Goal: Information Seeking & Learning: Learn about a topic

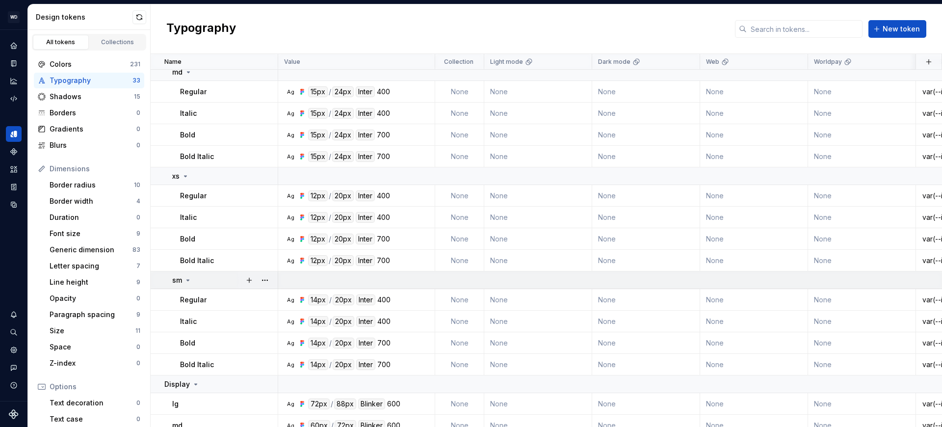
scroll to position [526, 0]
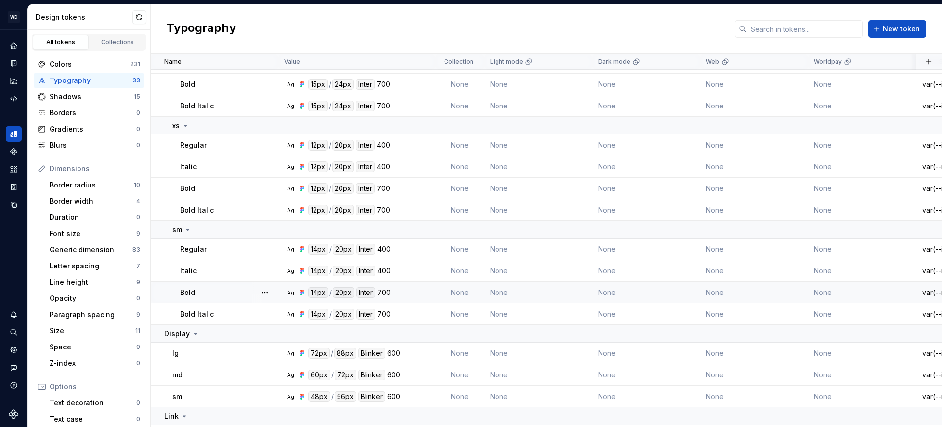
click at [208, 287] on div "Bold" at bounding box center [228, 292] width 97 height 10
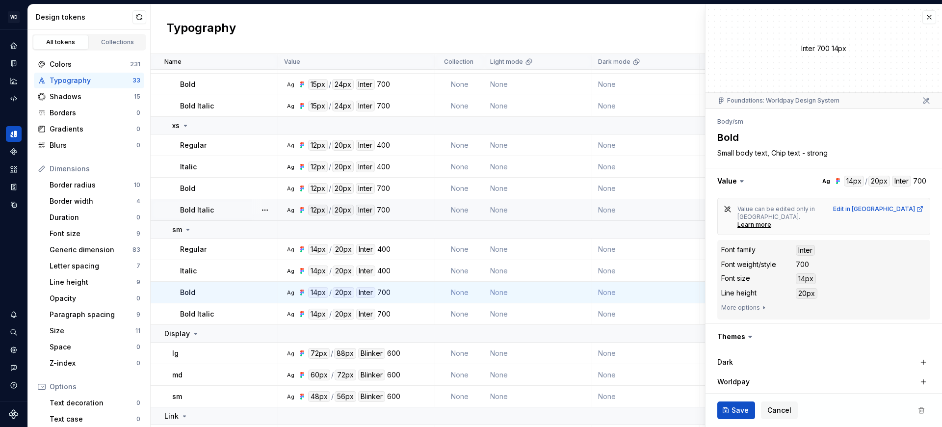
scroll to position [258, 0]
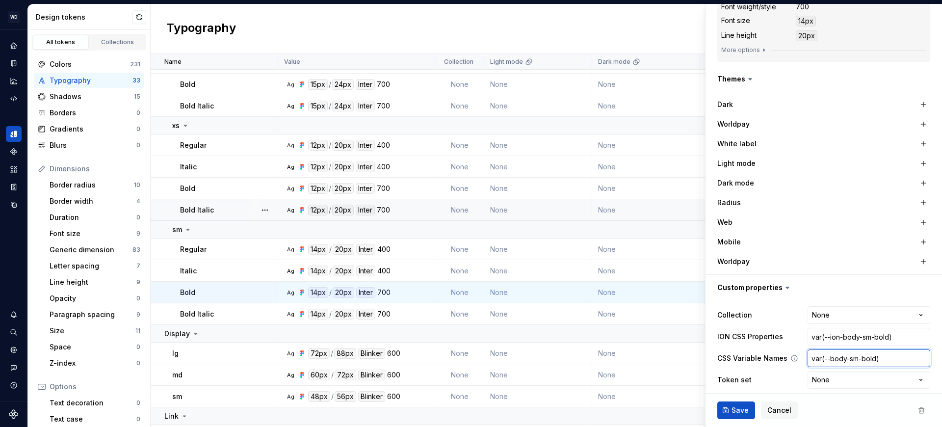
click at [849, 351] on input "var(--body-sm-bold)" at bounding box center [868, 358] width 123 height 18
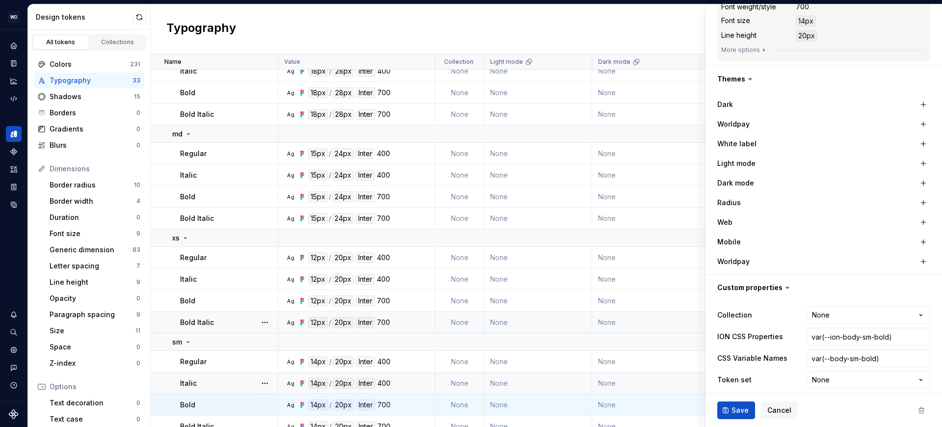
scroll to position [401, 0]
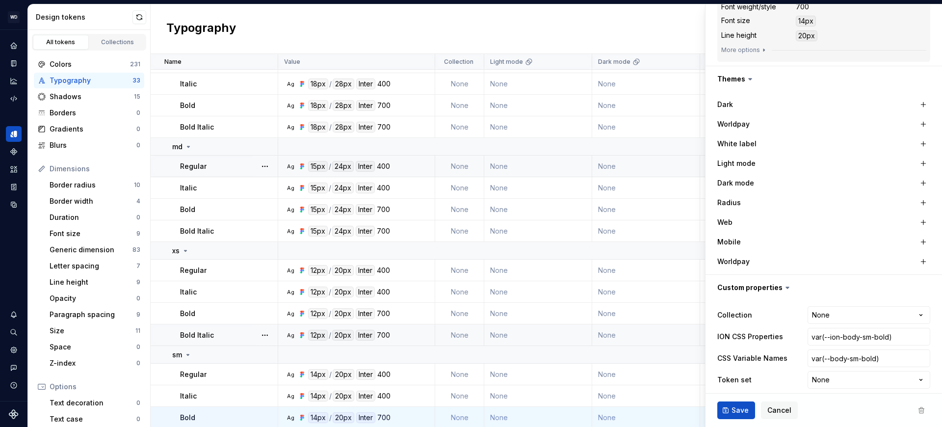
click at [208, 162] on div "Regular" at bounding box center [228, 166] width 97 height 10
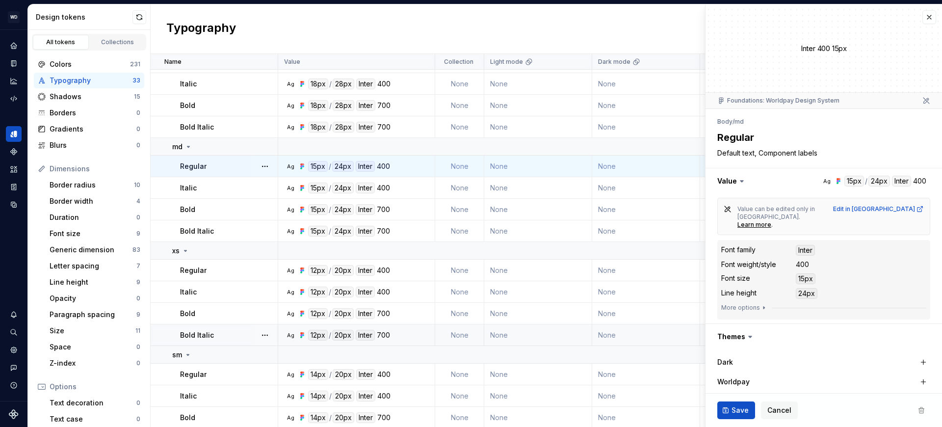
scroll to position [258, 0]
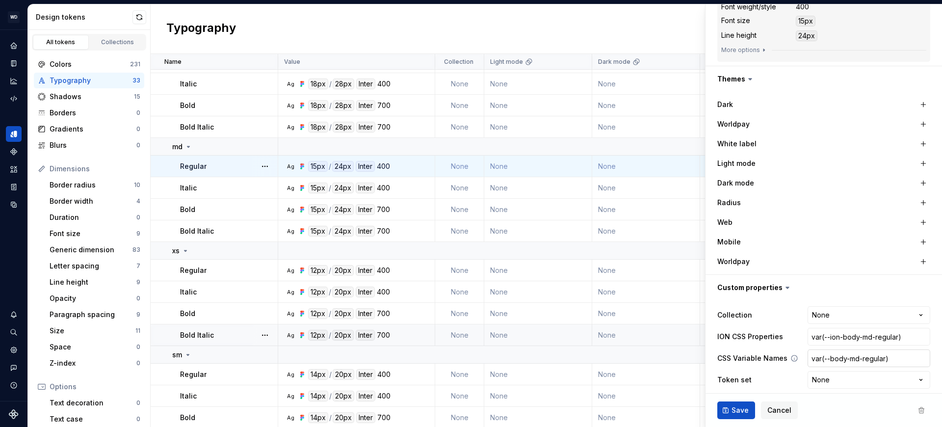
click at [863, 350] on input "var(--body-md-regular)" at bounding box center [868, 358] width 123 height 18
type textarea "*"
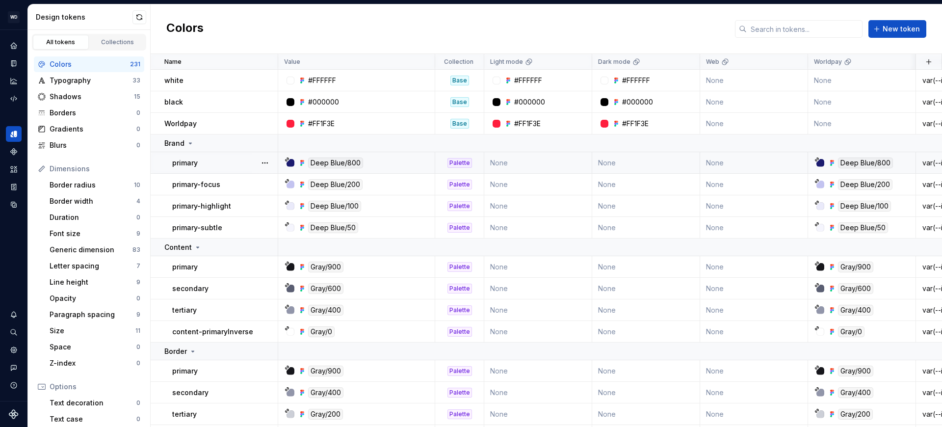
click at [388, 162] on div "Deep Blue/800" at bounding box center [360, 162] width 150 height 11
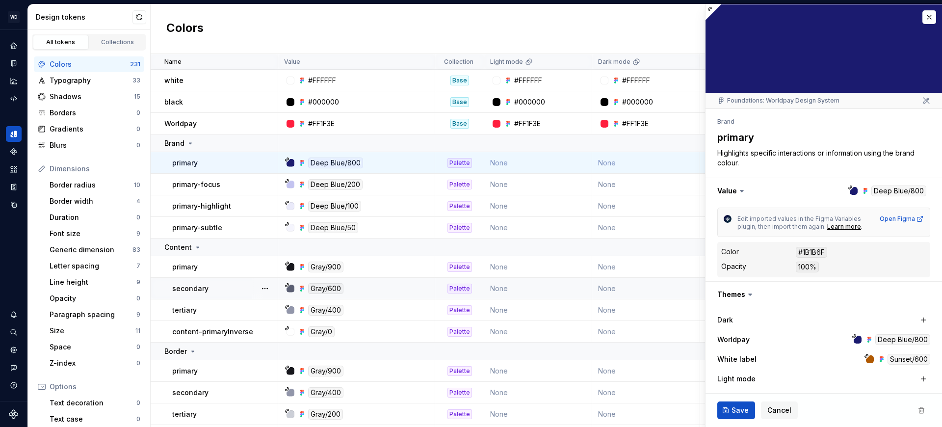
scroll to position [223, 0]
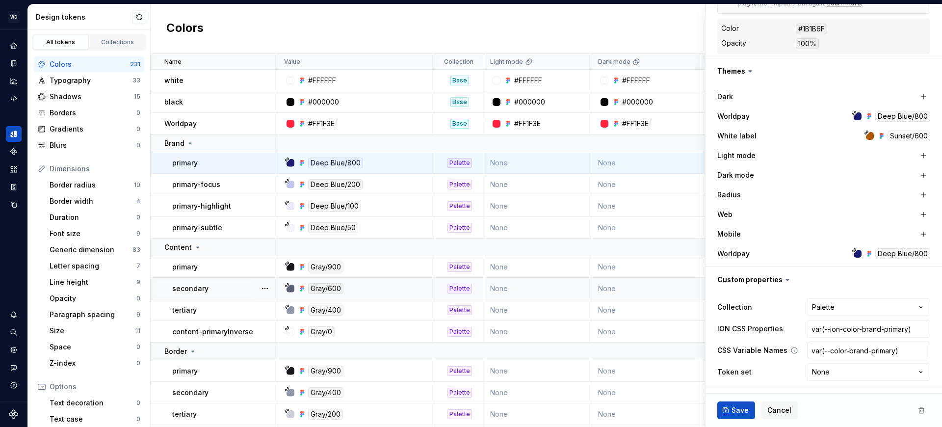
click at [867, 348] on input "var(--color-brand-primary)" at bounding box center [868, 350] width 123 height 18
click at [242, 205] on div "primary-highlight" at bounding box center [224, 206] width 105 height 10
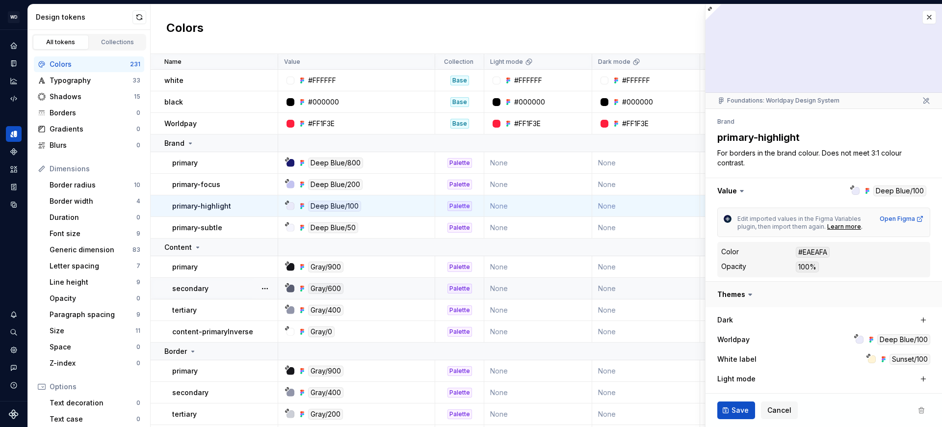
scroll to position [223, 0]
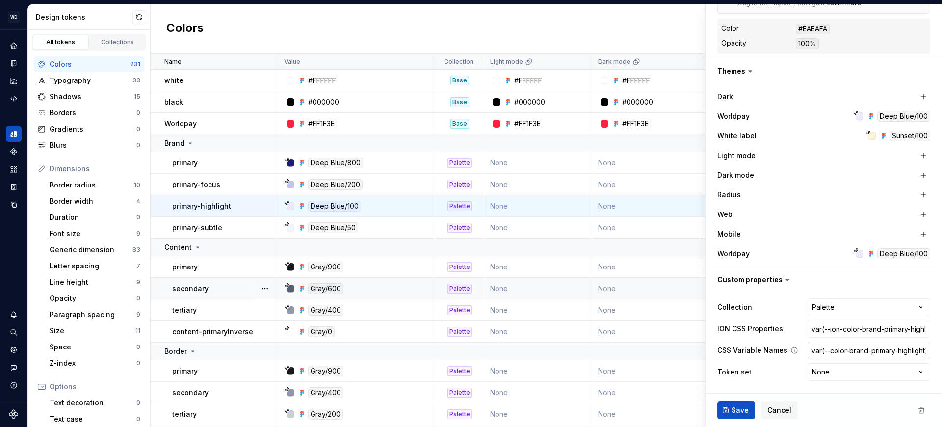
click at [857, 354] on input "var(--color-brand-primary-highlight)" at bounding box center [868, 350] width 123 height 18
click at [238, 117] on td "Worldpay" at bounding box center [215, 124] width 128 height 22
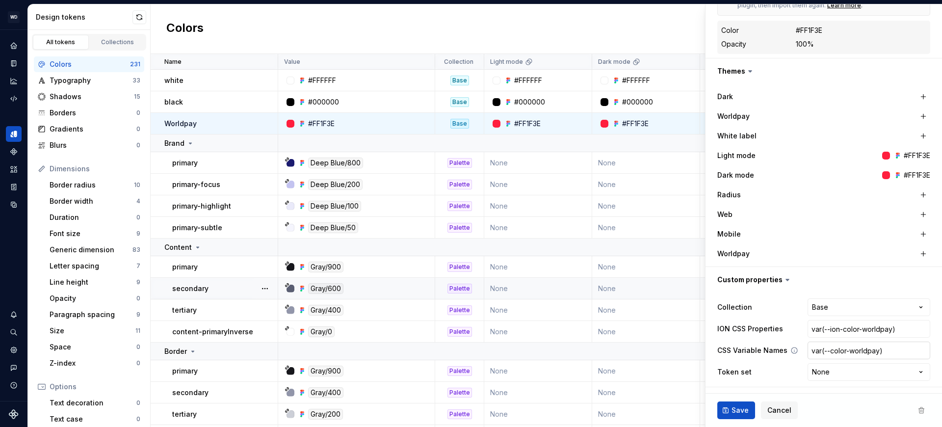
click at [878, 351] on input "var(--color-worldpay)" at bounding box center [868, 350] width 123 height 18
click at [362, 262] on div "Gray/900" at bounding box center [360, 266] width 150 height 11
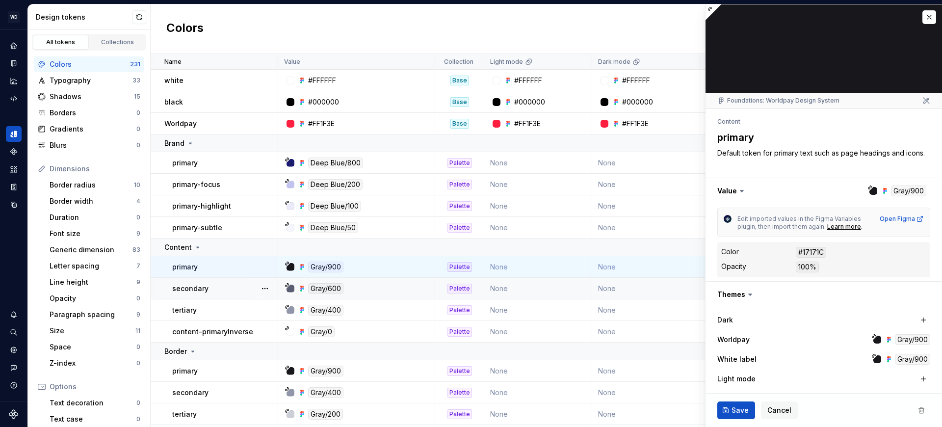
scroll to position [223, 0]
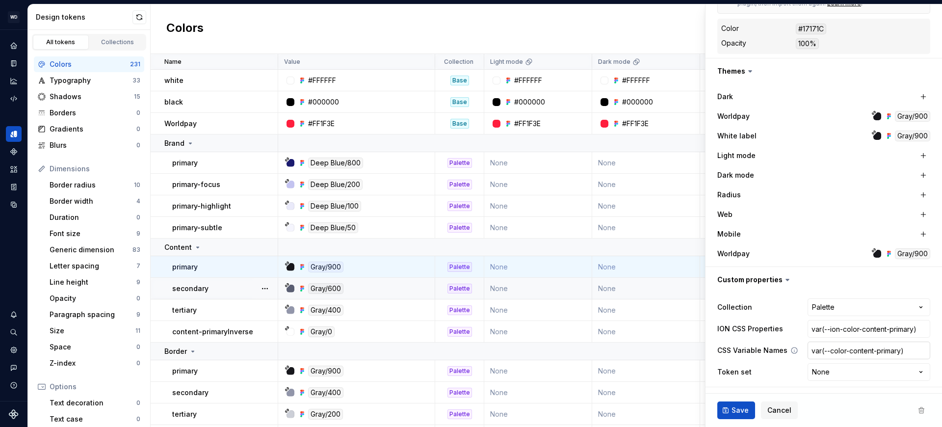
click at [881, 356] on input "var(--color-content-primary)" at bounding box center [868, 350] width 123 height 18
type textarea "*"
